Goal: Information Seeking & Learning: Check status

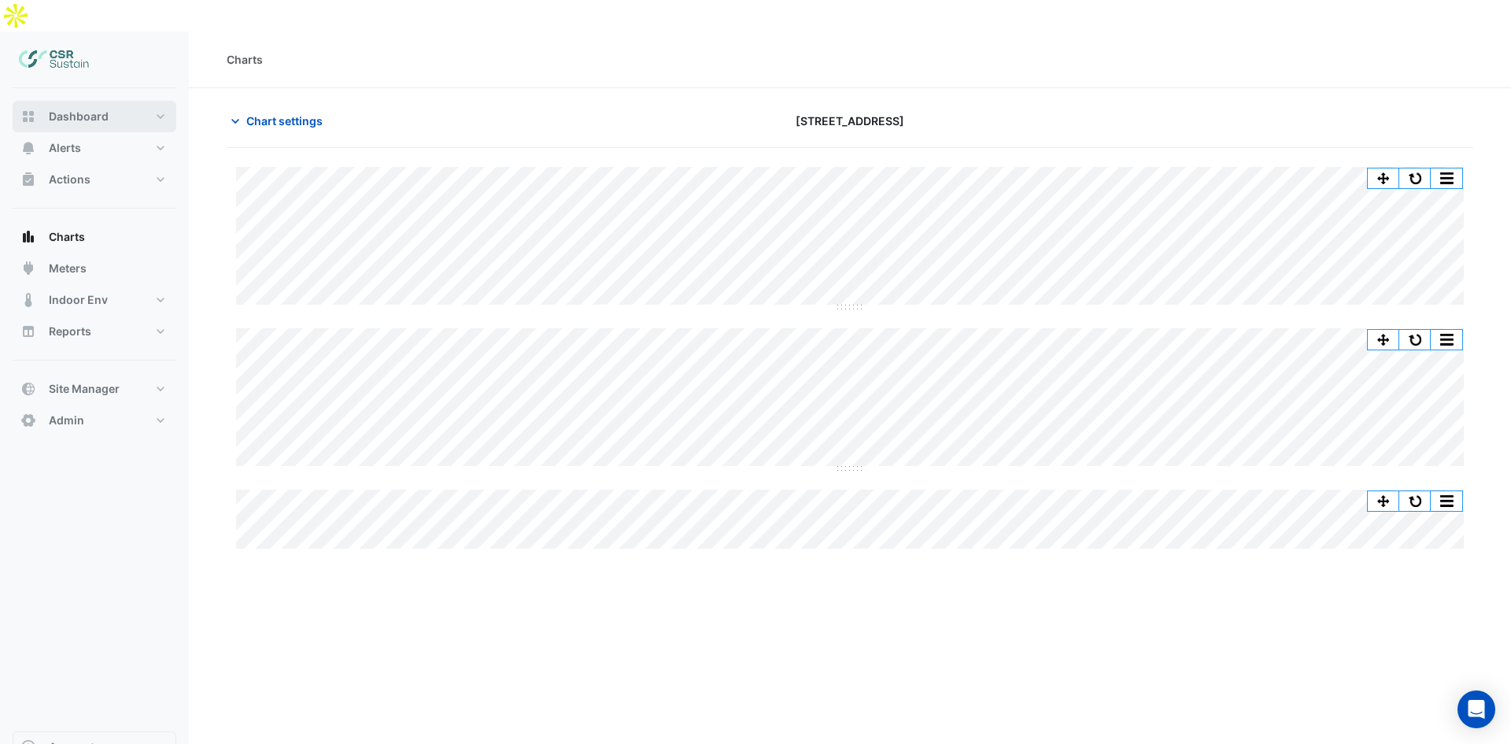
click at [54, 101] on button "Dashboard" at bounding box center [95, 116] width 164 height 31
select select "**"
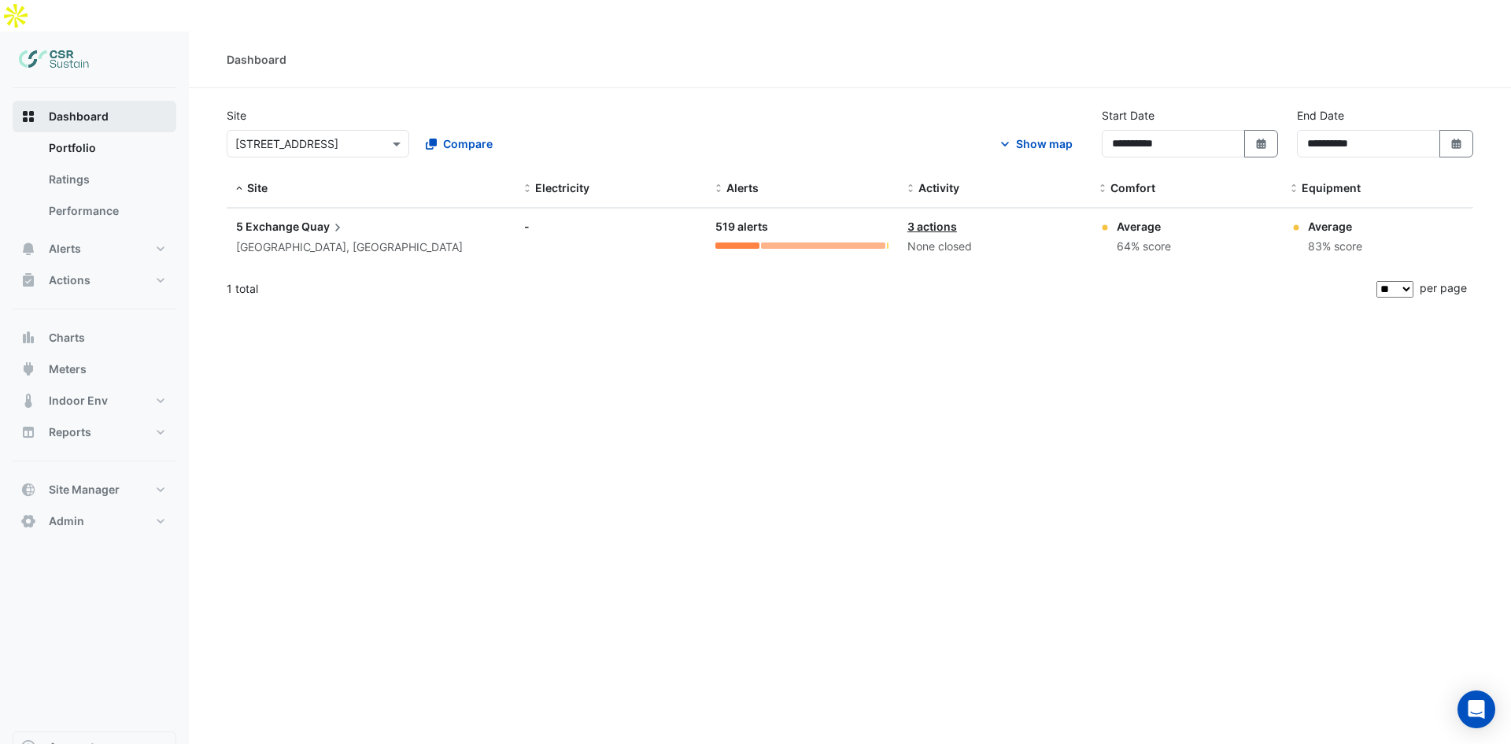
click at [112, 101] on button "Dashboard" at bounding box center [95, 116] width 164 height 31
drag, startPoint x: 273, startPoint y: 105, endPoint x: 273, endPoint y: 117, distance: 11.8
click at [273, 136] on input "text" at bounding box center [302, 144] width 134 height 17
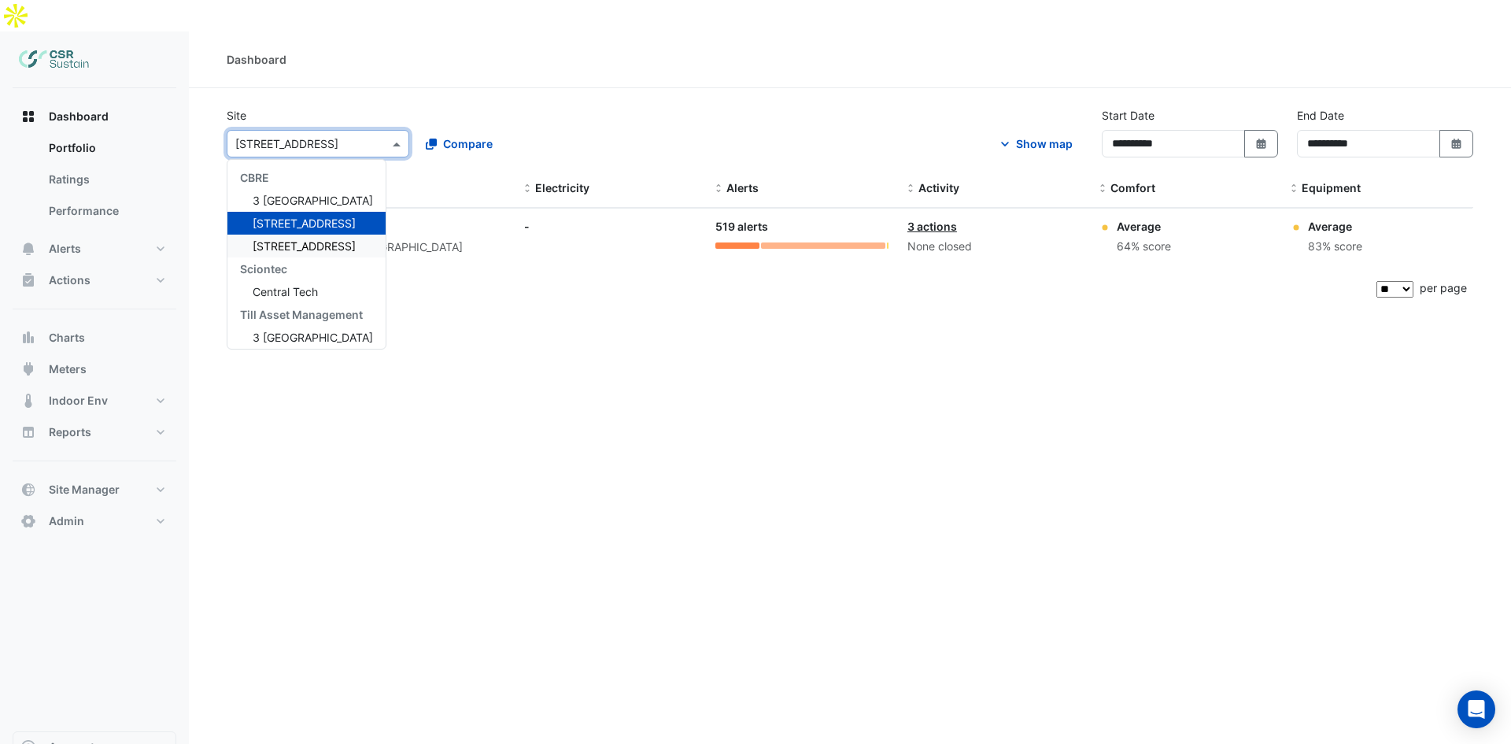
click at [279, 239] on span "[STREET_ADDRESS]" at bounding box center [304, 245] width 103 height 13
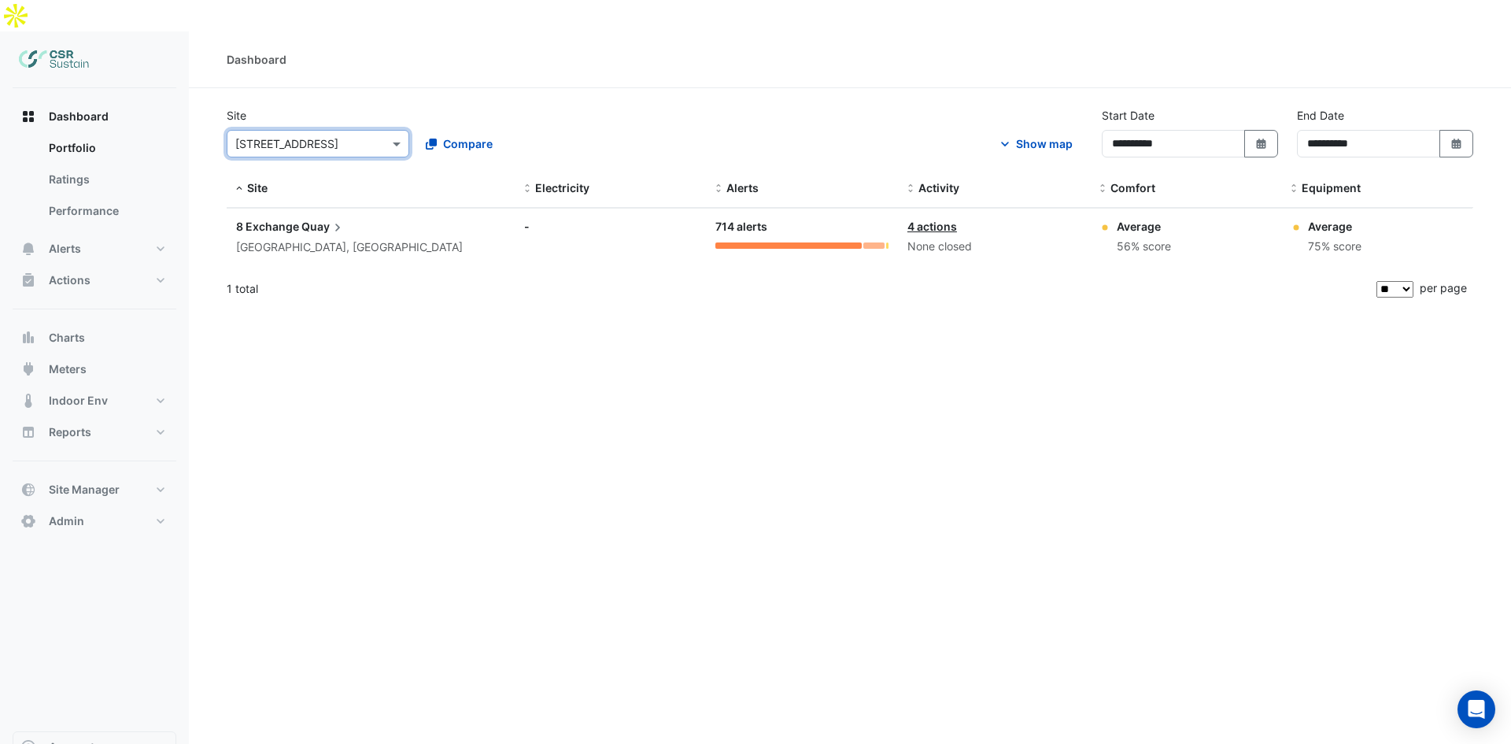
click at [298, 136] on input "text" at bounding box center [302, 144] width 134 height 17
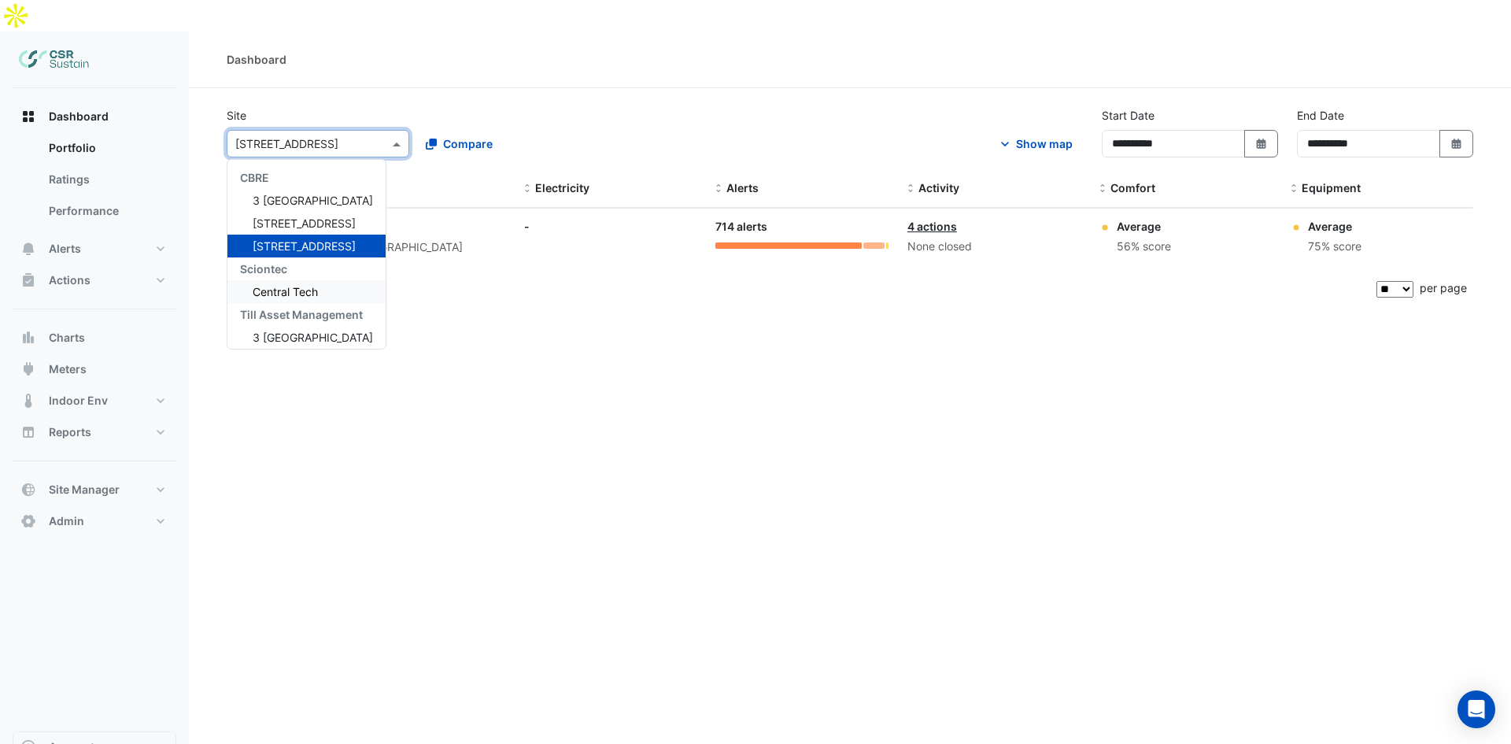
click at [283, 285] on span "Central Tech" at bounding box center [285, 291] width 65 height 13
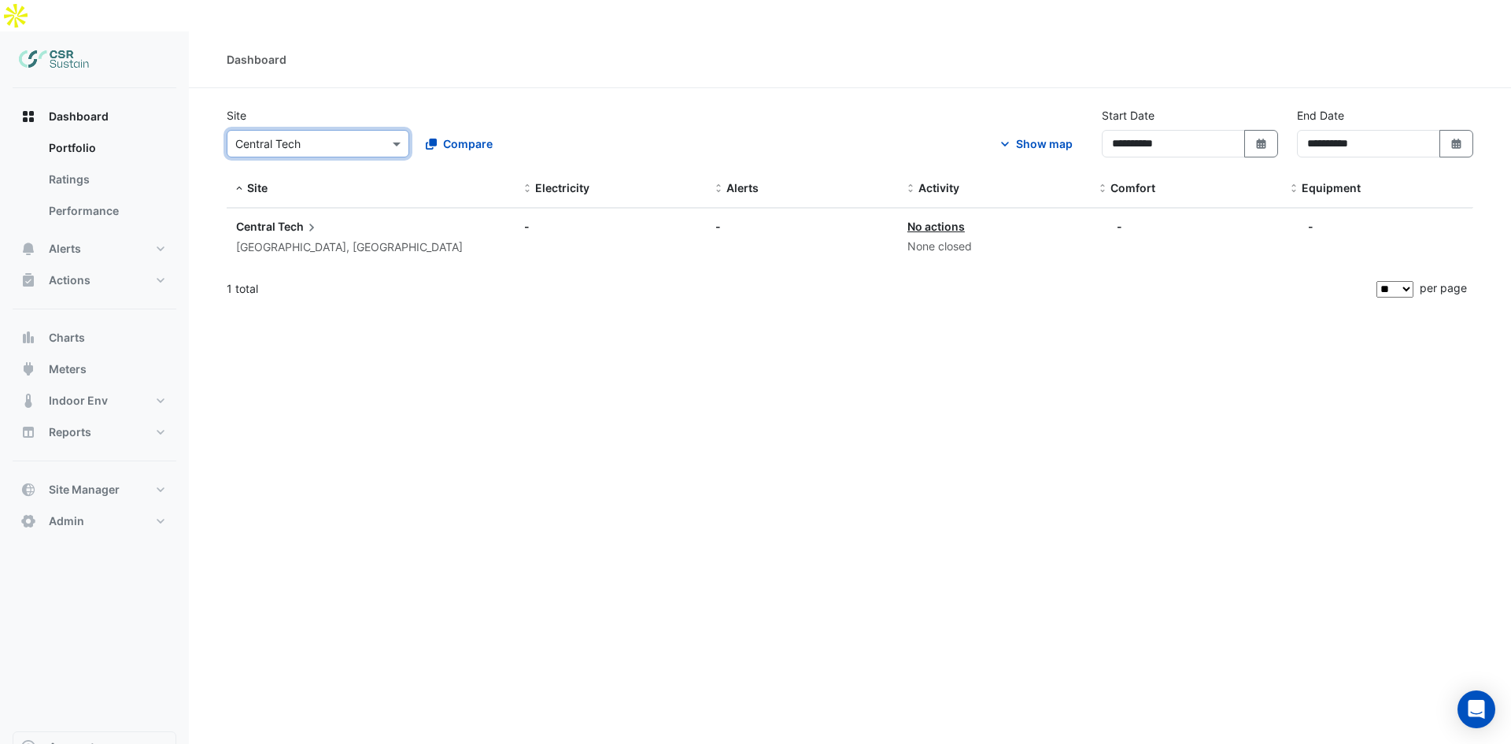
click at [351, 136] on input "text" at bounding box center [302, 144] width 134 height 17
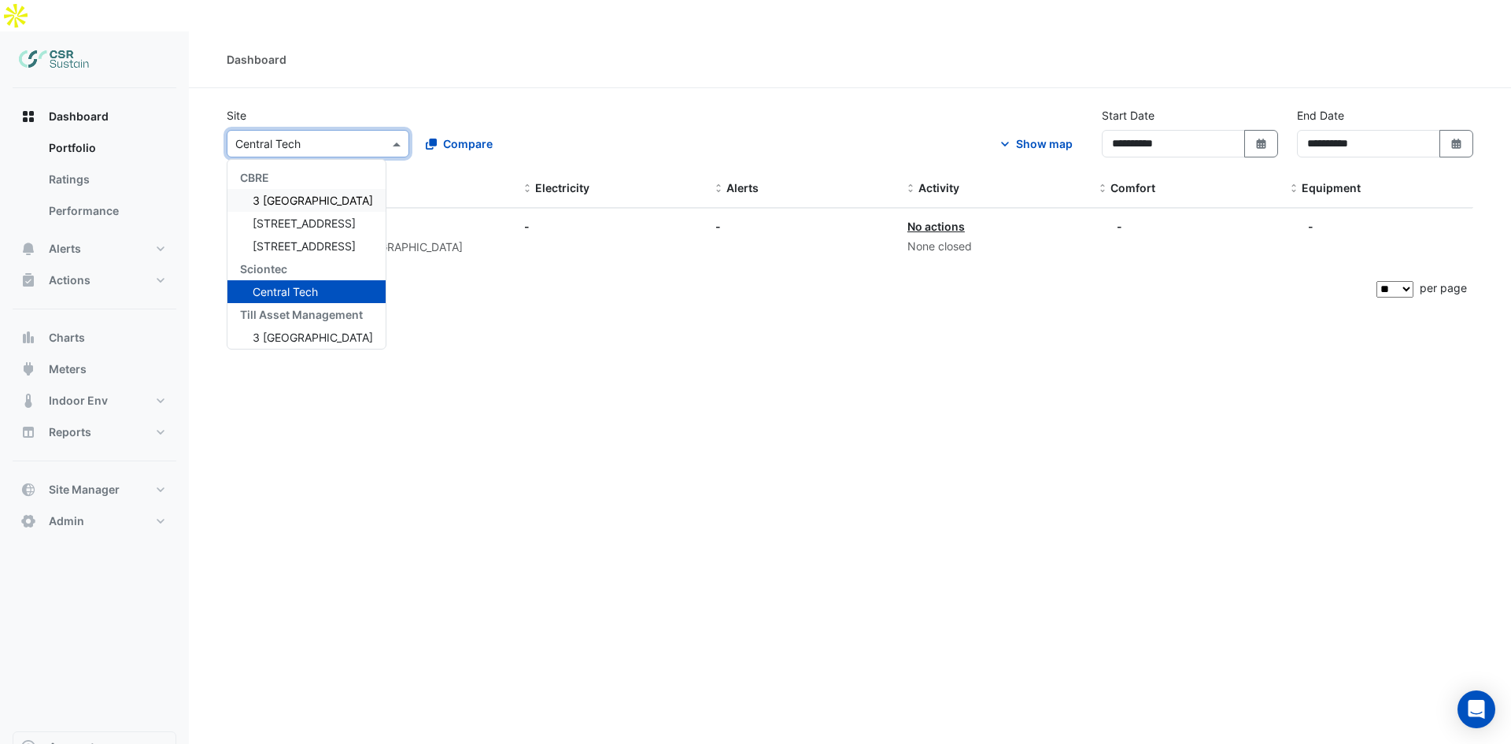
click at [290, 194] on span "3 [GEOGRAPHIC_DATA]" at bounding box center [313, 200] width 120 height 13
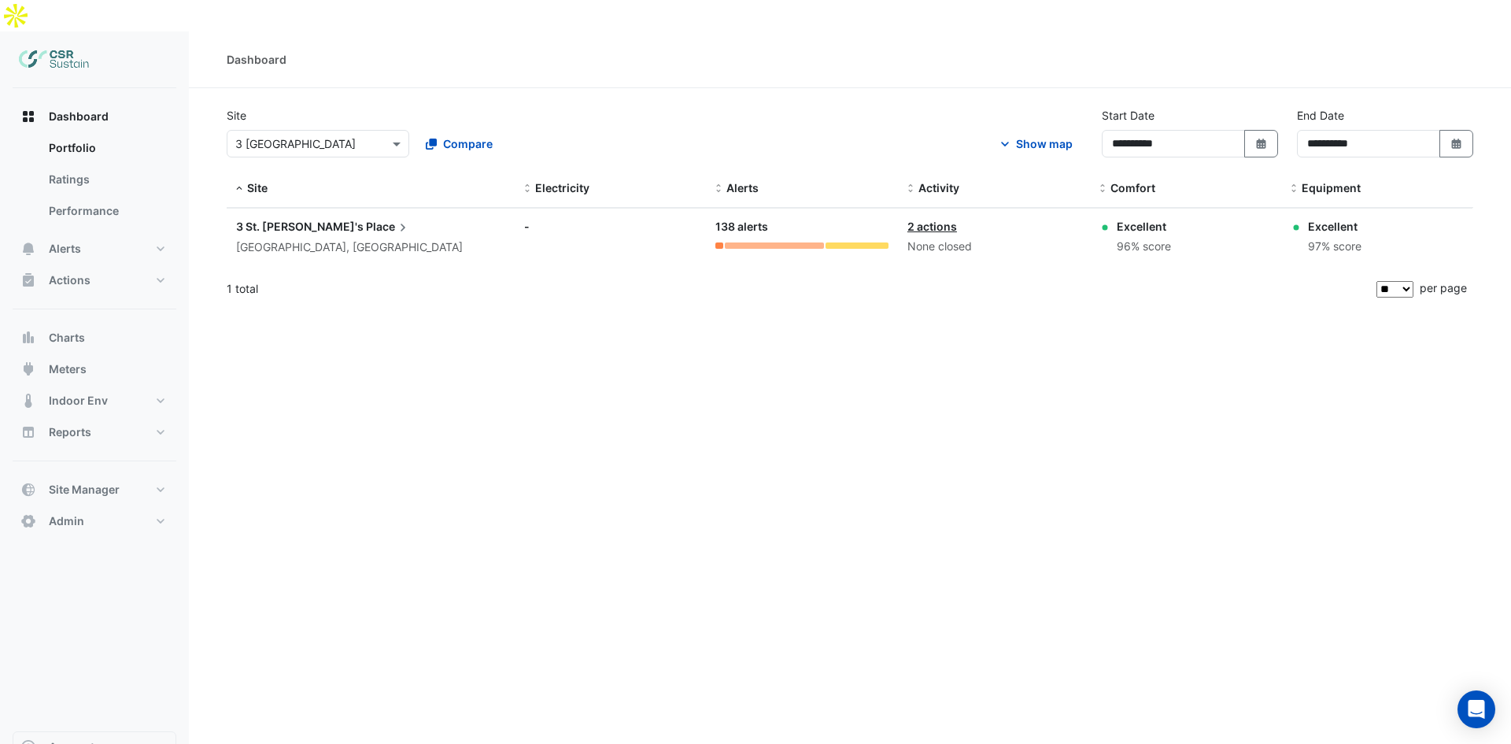
drag, startPoint x: 984, startPoint y: 544, endPoint x: 862, endPoint y: 660, distance: 168.2
click at [981, 547] on div "**********" at bounding box center [850, 403] width 1323 height 744
